Goal: Task Accomplishment & Management: Manage account settings

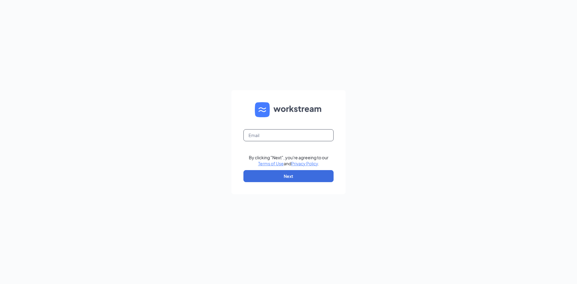
click at [277, 137] on input "text" at bounding box center [288, 135] width 90 height 12
type input "bpatel1895@gmail.com"
click at [296, 173] on button "Next" at bounding box center [288, 176] width 90 height 12
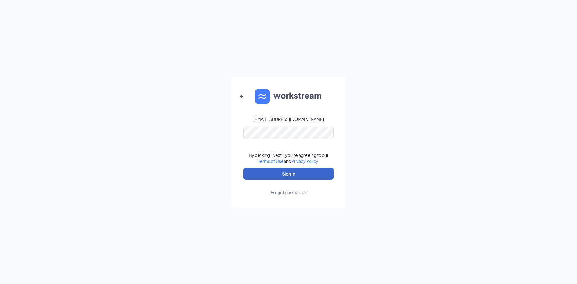
click at [298, 173] on button "Sign In" at bounding box center [288, 174] width 90 height 12
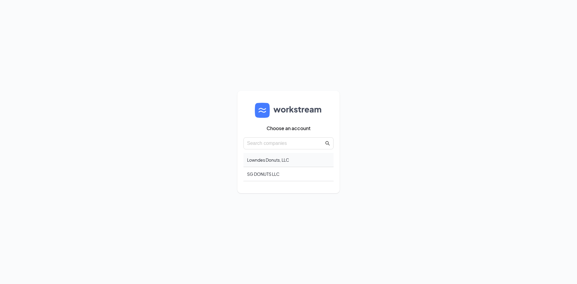
click at [293, 160] on div "Lowndes Donuts, LLC" at bounding box center [288, 160] width 90 height 14
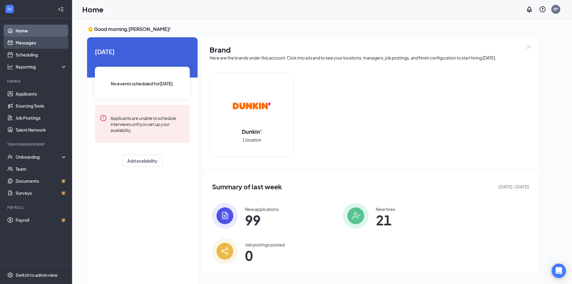
click at [32, 46] on link "Messages" at bounding box center [41, 43] width 51 height 12
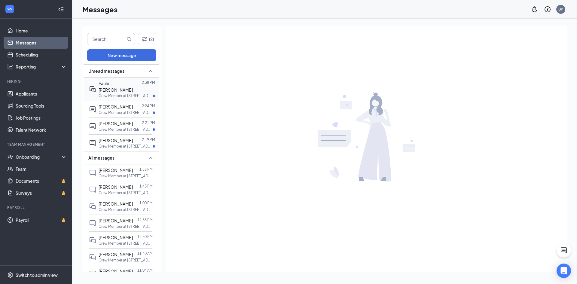
click at [122, 86] on div "Paule-Iman Bian" at bounding box center [120, 86] width 43 height 13
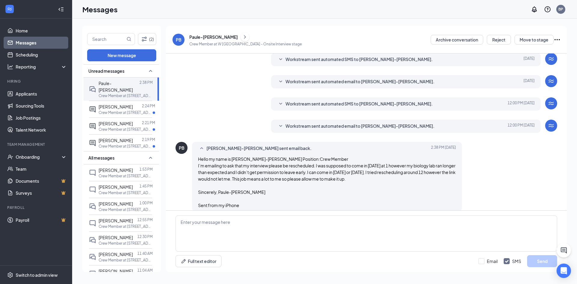
scroll to position [136, 0]
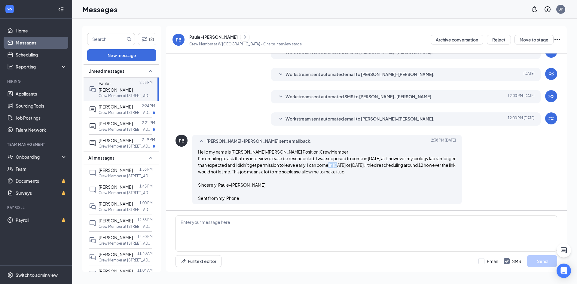
drag, startPoint x: 365, startPoint y: 165, endPoint x: 377, endPoint y: 166, distance: 11.7
click at [377, 166] on span "Hello my name is Paule-Iman Bian Position:Crew Member I’m emailing to ask that …" at bounding box center [326, 175] width 257 height 52
click at [380, 188] on div "Hello my name is Paule-Iman Bian Position:Crew Member I’m emailing to ask that …" at bounding box center [327, 174] width 258 height 53
click at [476, 169] on div "PB Paule-Iman Bian sent email back. Today 2:38 PM Hello my name is Paule-Iman B…" at bounding box center [365, 171] width 381 height 73
click at [244, 37] on icon "ChevronRight" at bounding box center [245, 36] width 2 height 3
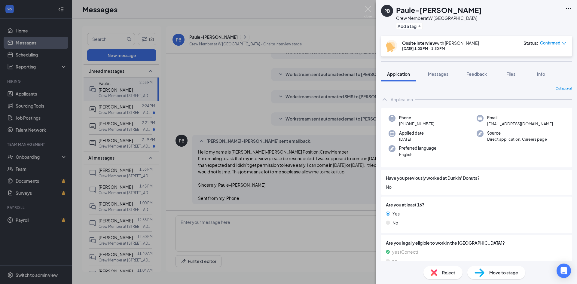
click at [435, 45] on b "Onsite Interview" at bounding box center [419, 42] width 34 height 5
click at [430, 50] on div "Oct 15, 1:00 PM - 1:30 PM" at bounding box center [440, 48] width 77 height 5
click at [555, 45] on span "Confirmed" at bounding box center [550, 43] width 20 height 6
click at [534, 59] on span "Request Reschedule" at bounding box center [540, 60] width 41 height 7
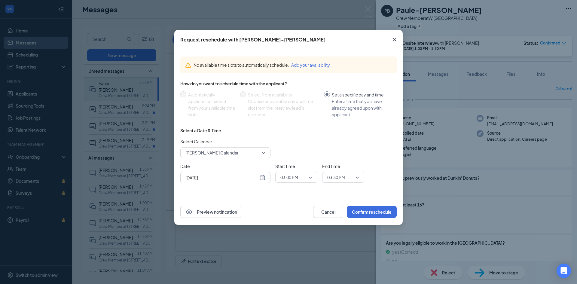
click at [263, 180] on div "Oct 15, 2025" at bounding box center [225, 177] width 80 height 7
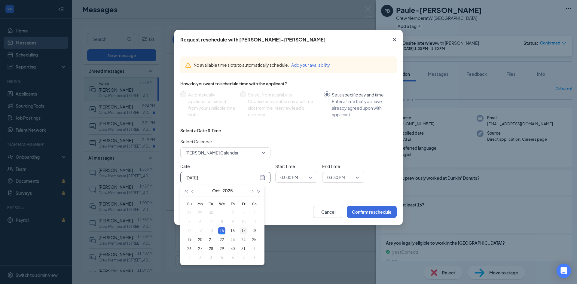
type input "Oct 17, 2025"
click at [241, 231] on div "17" at bounding box center [243, 230] width 7 height 7
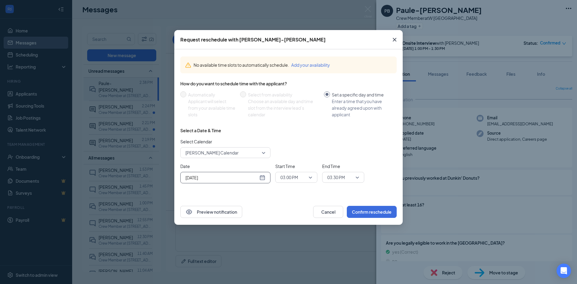
click at [305, 177] on span "03:00 PM" at bounding box center [293, 177] width 26 height 9
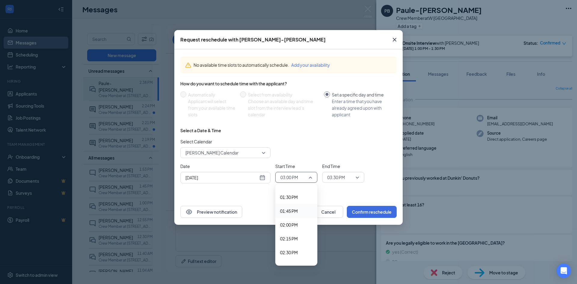
scroll to position [730, 0]
click at [302, 207] on span "01:30 PM" at bounding box center [296, 208] width 32 height 7
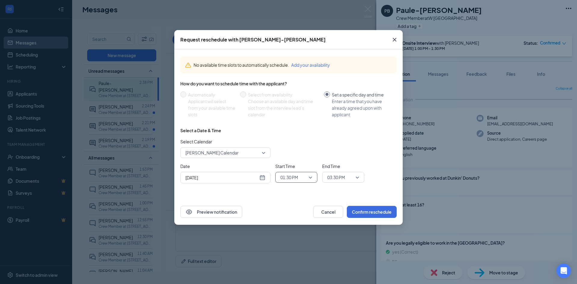
click at [357, 176] on span "03:30 PM" at bounding box center [343, 177] width 32 height 9
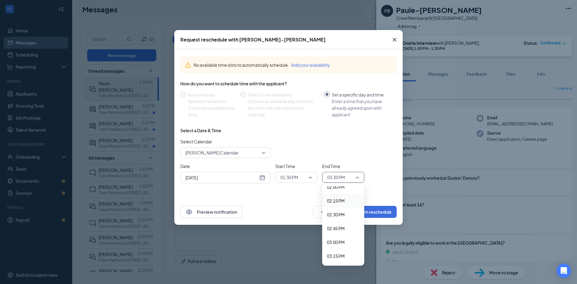
scroll to position [770, 0]
click at [346, 198] on span "02:00 PM" at bounding box center [343, 196] width 32 height 7
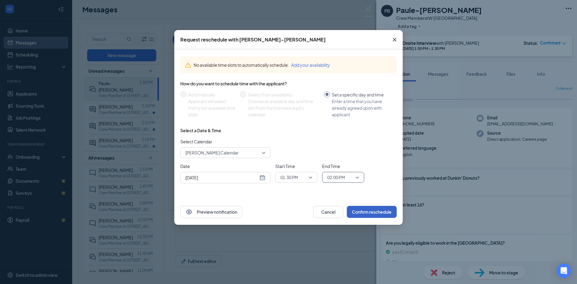
click at [372, 212] on button "Confirm reschedule" at bounding box center [372, 212] width 50 height 12
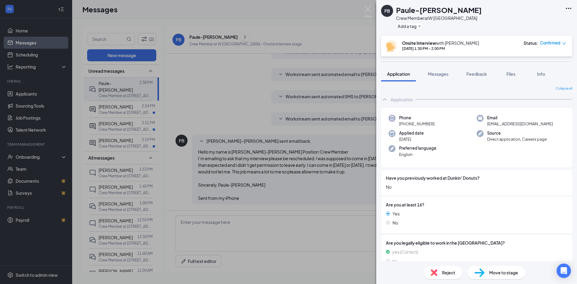
click at [236, 75] on div "PB Paule-Iman Bian Crew Member at W Hill Ave Add a tag Onsite Interview with Bh…" at bounding box center [288, 142] width 577 height 284
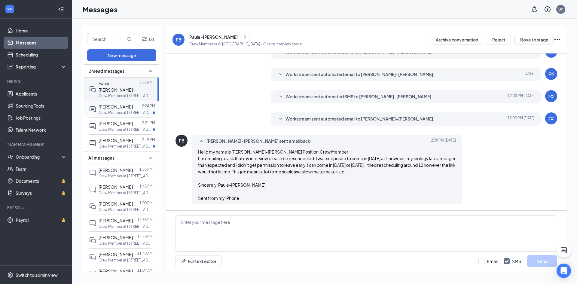
click at [111, 110] on p "Crew Member at W Hill Ave" at bounding box center [126, 112] width 54 height 5
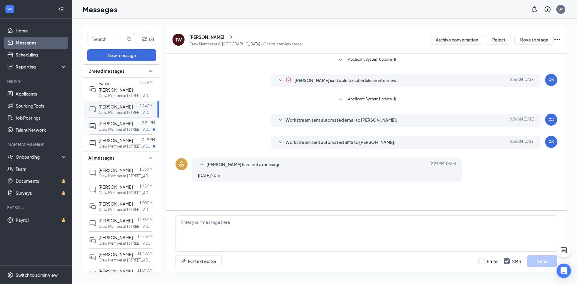
click at [113, 123] on span "PAYTON TEACHWORTH" at bounding box center [116, 123] width 34 height 5
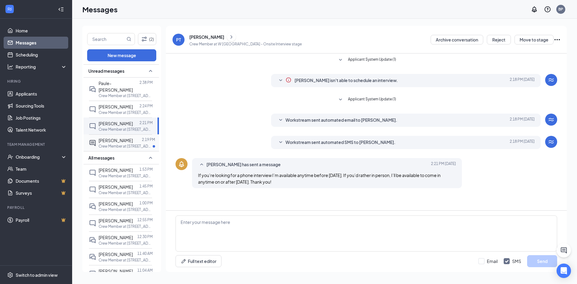
click at [118, 149] on p "Crew Member at W Hill Ave" at bounding box center [126, 146] width 54 height 5
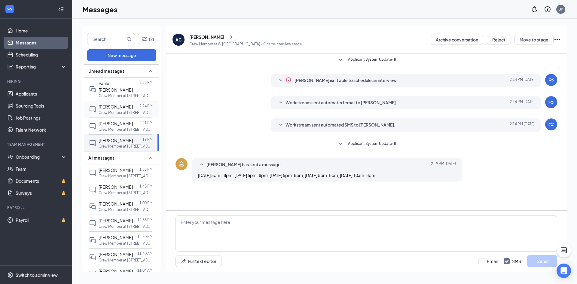
click at [121, 101] on div "Tywanda Williams 2:24 PM Crew Member at W Hill Ave" at bounding box center [120, 109] width 63 height 17
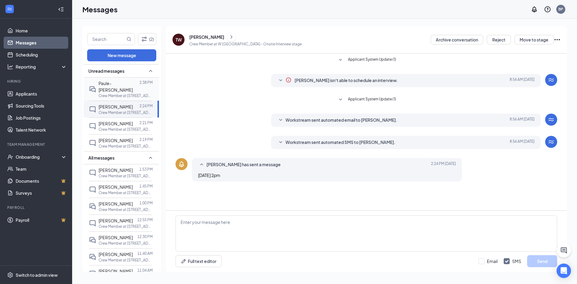
click at [121, 86] on span "Paule-Iman Bian" at bounding box center [116, 86] width 34 height 12
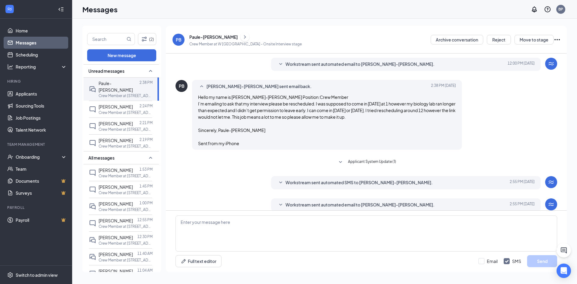
scroll to position [136, 0]
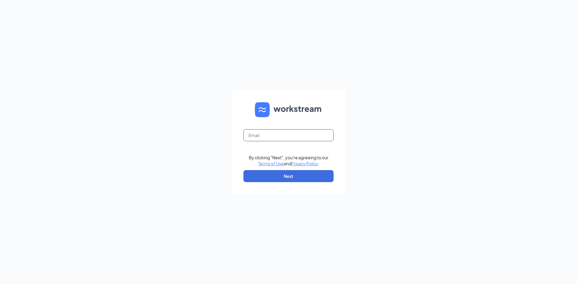
click at [281, 138] on input "text" at bounding box center [288, 135] width 90 height 12
type input "bpatel1895@gmail.com"
click at [296, 173] on button "Next" at bounding box center [288, 176] width 90 height 12
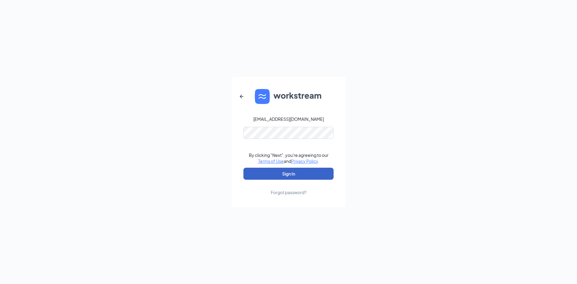
click at [292, 172] on button "Sign In" at bounding box center [288, 174] width 90 height 12
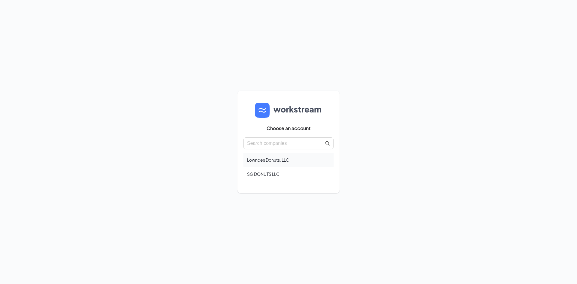
click at [284, 157] on div "Lowndes Donuts, LLC" at bounding box center [288, 160] width 90 height 14
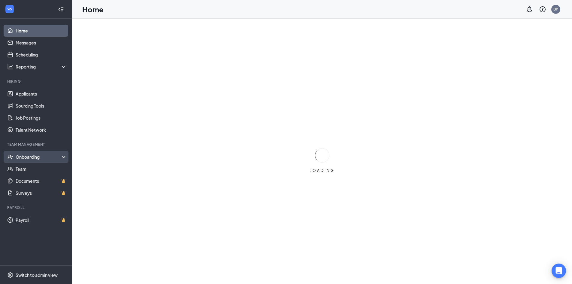
click at [51, 158] on div "Onboarding" at bounding box center [39, 157] width 46 height 6
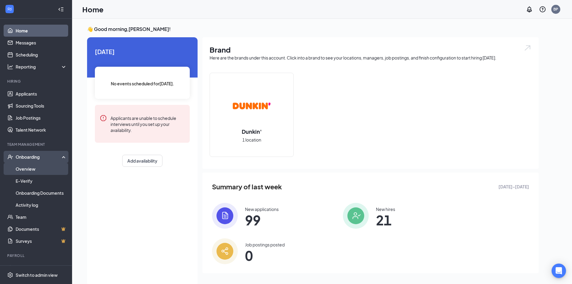
click at [44, 172] on link "Overview" at bounding box center [41, 169] width 51 height 12
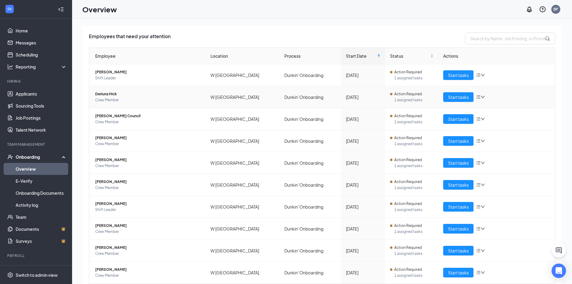
scroll to position [57, 0]
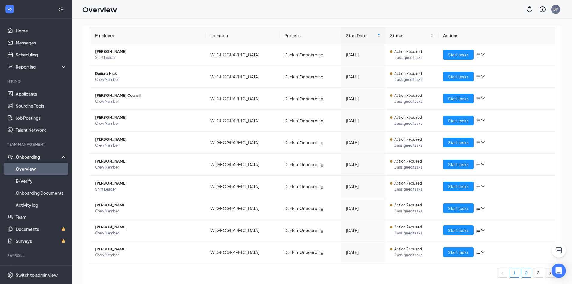
click at [522, 273] on link "2" at bounding box center [526, 272] width 9 height 9
click at [481, 119] on icon "down" at bounding box center [483, 120] width 4 height 4
click at [494, 158] on div "Remove from onboarding" at bounding box center [509, 159] width 65 height 6
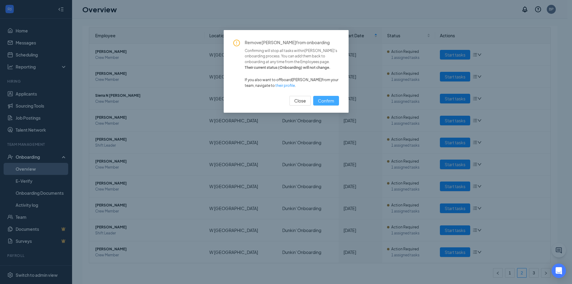
click at [324, 103] on span "Confirm" at bounding box center [326, 100] width 16 height 7
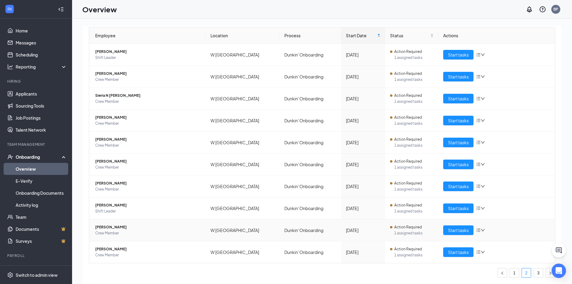
click at [478, 230] on icon "bars" at bounding box center [478, 230] width 5 height 5
click at [493, 267] on div "Remove from onboarding" at bounding box center [509, 269] width 65 height 6
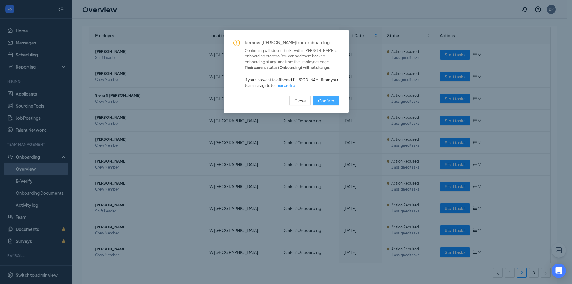
click at [332, 104] on span "Confirm" at bounding box center [326, 100] width 16 height 7
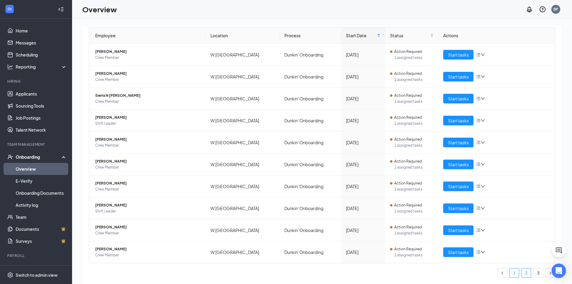
click at [511, 273] on link "1" at bounding box center [514, 272] width 9 height 9
click at [537, 273] on link "3" at bounding box center [538, 272] width 9 height 9
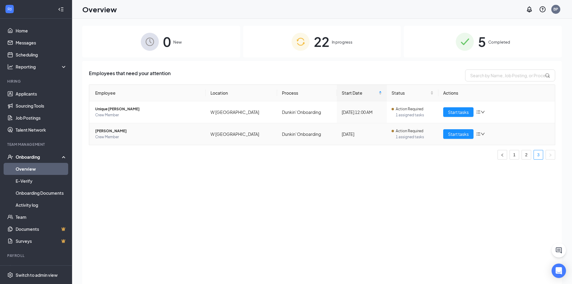
click at [100, 131] on span "[PERSON_NAME]" at bounding box center [148, 131] width 106 height 6
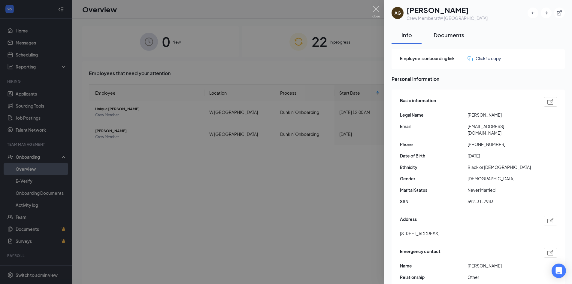
click at [439, 38] on div "Documents" at bounding box center [449, 35] width 31 height 8
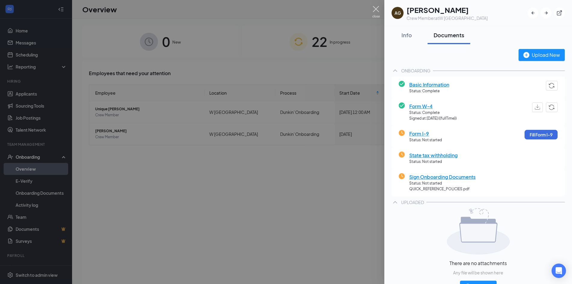
click at [375, 10] on img at bounding box center [376, 12] width 8 height 12
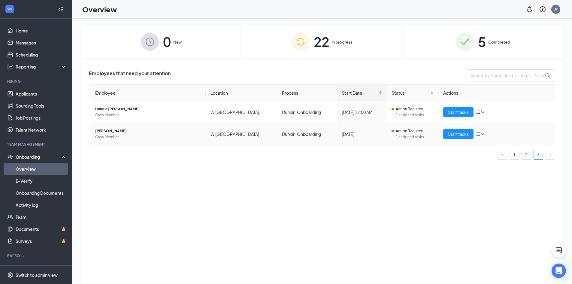
click at [98, 131] on span "[PERSON_NAME]" at bounding box center [148, 131] width 106 height 6
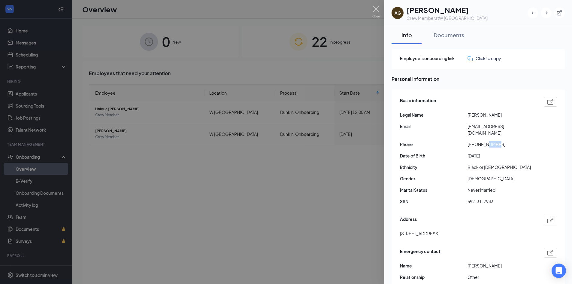
drag, startPoint x: 488, startPoint y: 138, endPoint x: 501, endPoint y: 138, distance: 12.9
click at [501, 141] on span "[PHONE_NUMBER]" at bounding box center [502, 144] width 68 height 7
click at [214, 200] on div at bounding box center [286, 142] width 572 height 284
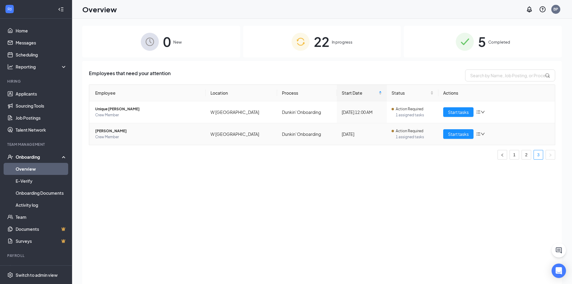
click at [105, 131] on span "[PERSON_NAME]" at bounding box center [148, 131] width 106 height 6
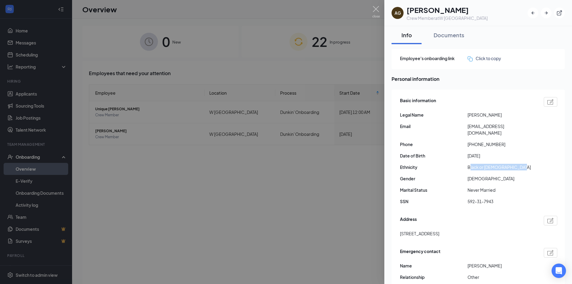
drag, startPoint x: 470, startPoint y: 164, endPoint x: 522, endPoint y: 162, distance: 52.0
click at [522, 164] on span "Black or [DEMOGRAPHIC_DATA]" at bounding box center [502, 167] width 68 height 7
click at [517, 175] on span "[DEMOGRAPHIC_DATA]" at bounding box center [502, 178] width 68 height 7
click at [456, 34] on div "Documents" at bounding box center [449, 35] width 31 height 8
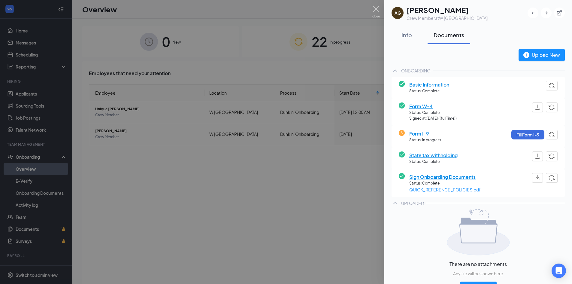
click at [248, 180] on div at bounding box center [286, 142] width 572 height 284
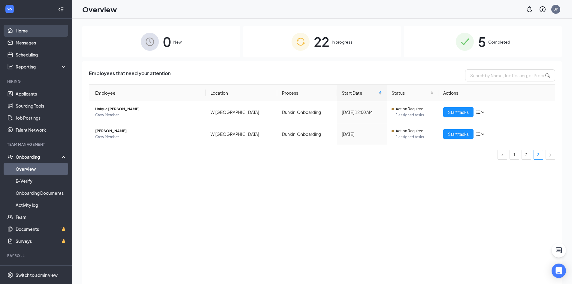
click at [42, 32] on link "Home" at bounding box center [41, 31] width 51 height 12
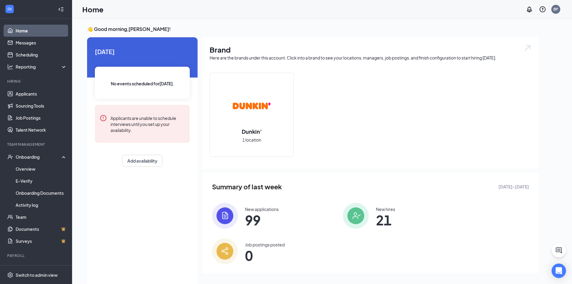
click at [152, 21] on div "👋 Good morning, [PERSON_NAME] ! [DATE] No events scheduled for [DATE] . Applica…" at bounding box center [322, 158] width 500 height 278
click at [24, 28] on link "Home" at bounding box center [41, 31] width 51 height 12
click at [411, 129] on div "Dunkin' 1 location" at bounding box center [371, 117] width 322 height 89
click at [384, 117] on div "Dunkin' 1 location" at bounding box center [371, 117] width 322 height 89
click at [52, 31] on link "Home" at bounding box center [41, 31] width 51 height 12
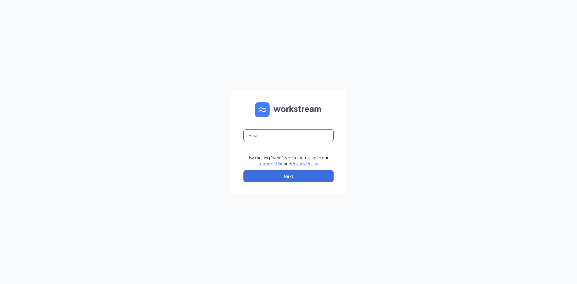
click at [268, 135] on input "text" at bounding box center [288, 135] width 90 height 12
